Goal: Navigation & Orientation: Find specific page/section

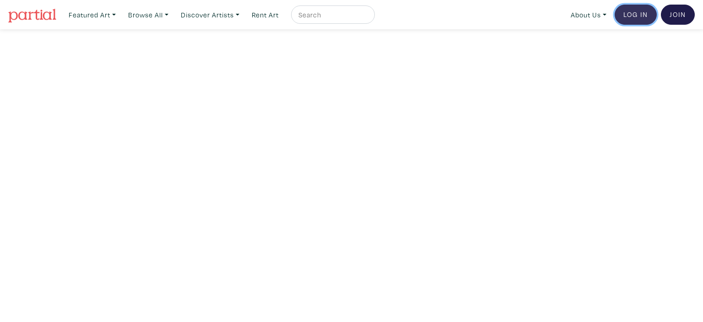
click at [626, 14] on link "Log In" at bounding box center [635, 15] width 42 height 20
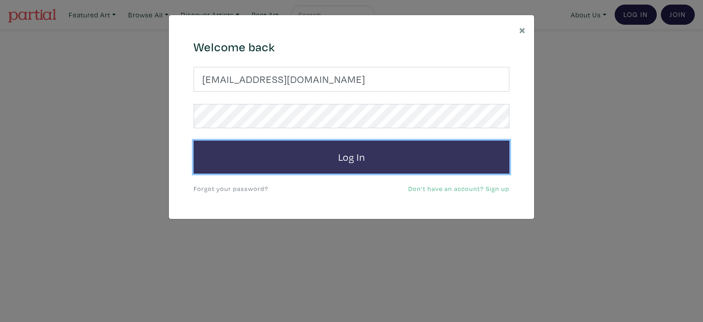
click at [445, 148] on button "Log In" at bounding box center [352, 156] width 316 height 33
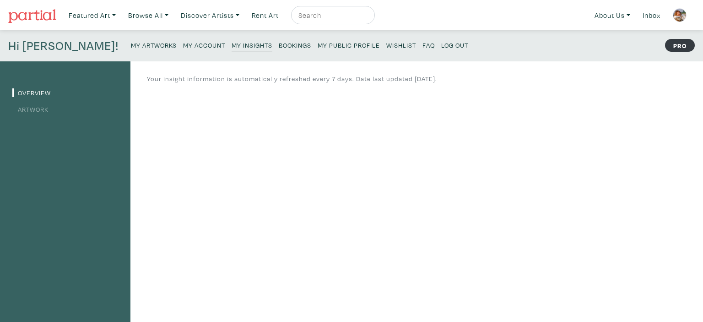
click at [131, 41] on small "My Artworks" at bounding box center [154, 45] width 46 height 9
